Goal: Transaction & Acquisition: Purchase product/service

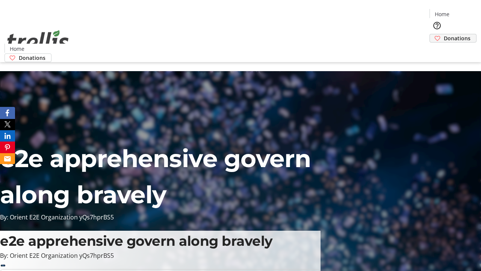
click at [444, 34] on span "Donations" at bounding box center [457, 38] width 27 height 8
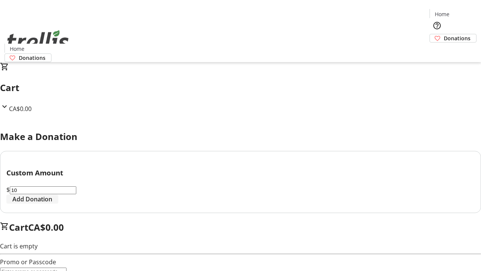
click at [52, 203] on span "Add Donation" at bounding box center [32, 198] width 40 height 9
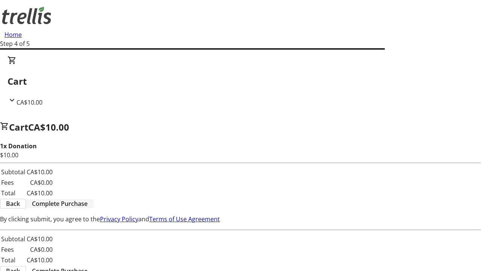
click at [88, 199] on span "Complete Purchase" at bounding box center [60, 203] width 56 height 9
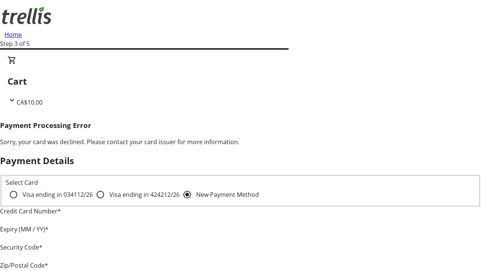
click at [93, 201] on input "Visa ending in 4242 12/26" at bounding box center [100, 194] width 15 height 15
radio input "true"
